Goal: Task Accomplishment & Management: Use online tool/utility

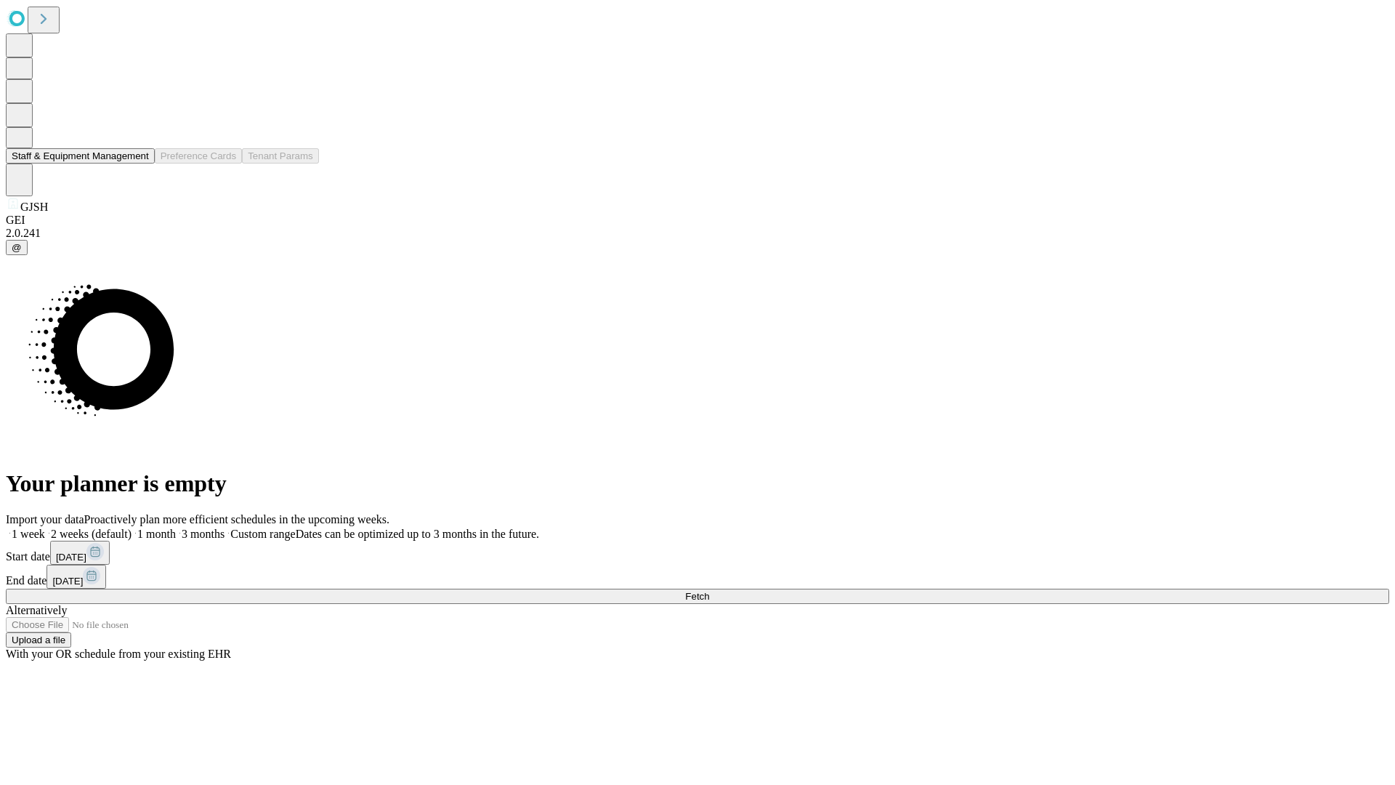
click at [139, 163] on button "Staff & Equipment Management" at bounding box center [80, 155] width 149 height 15
